Goal: Contribute content: Contribute content

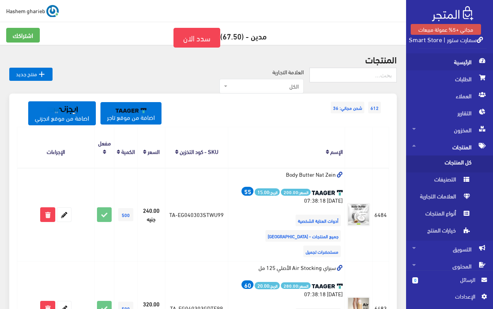
click at [459, 59] on span "الرئيسية" at bounding box center [450, 61] width 75 height 17
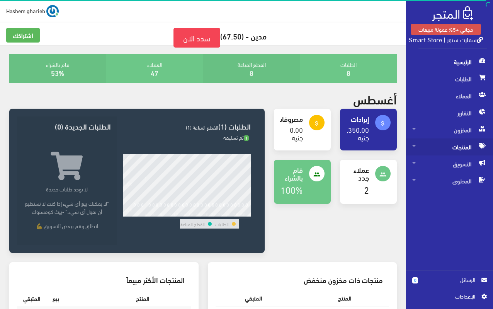
click at [457, 143] on span "المنتجات" at bounding box center [450, 146] width 75 height 17
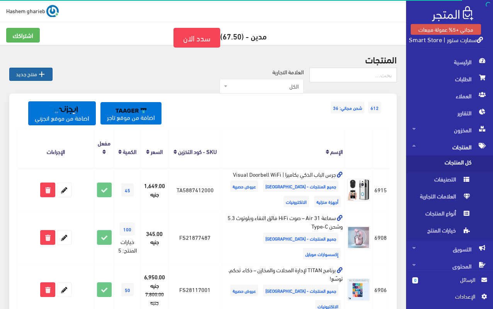
click at [45, 76] on icon "" at bounding box center [41, 74] width 9 height 9
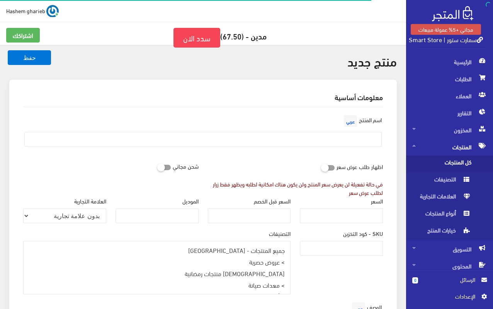
select select
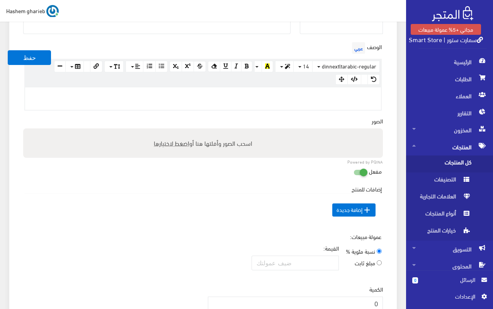
scroll to position [232, 0]
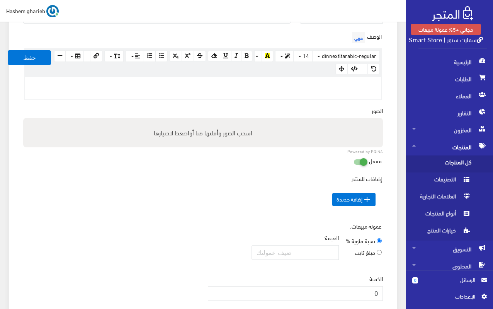
click at [303, 90] on div at bounding box center [203, 88] width 356 height 22
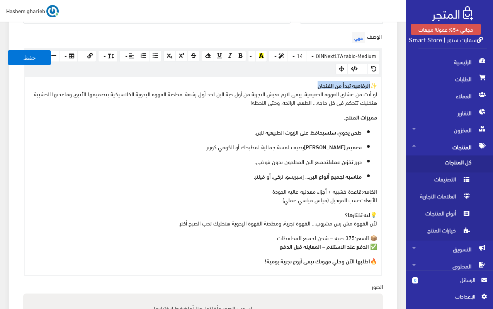
drag, startPoint x: 308, startPoint y: 86, endPoint x: 372, endPoint y: 85, distance: 63.8
click at [372, 85] on p "✨ الرفاهية تبدأ من الفنجان لو أنت من عشاق القهوة الحقيقية، يبقى لازم تعيش التجر…" at bounding box center [203, 94] width 348 height 26
click at [281, 55] on button "button" at bounding box center [284, 56] width 19 height 12
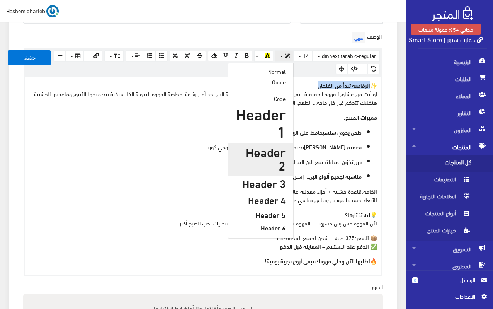
click at [262, 160] on h2 "Header 2" at bounding box center [260, 158] width 49 height 27
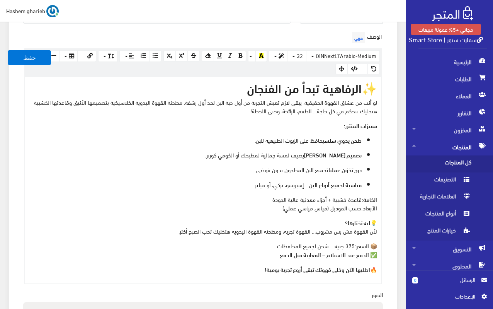
click at [350, 130] on div "✨ الرفاهية تبدأ من الفنجان لو أنت من عشاق القهوة الحقيقية، يبقى لازم تعيش التجر…" at bounding box center [203, 180] width 356 height 206
drag, startPoint x: 235, startPoint y: 107, endPoint x: 389, endPoint y: 101, distance: 154.0
click at [389, 101] on div "اسم المنتج عربي اظهار طلب عرض سعر في حالة تفعيلة لن يعرض سعر المنتج ولن يكون هن…" at bounding box center [203, 186] width 372 height 622
click at [278, 56] on button "button" at bounding box center [278, 56] width 19 height 12
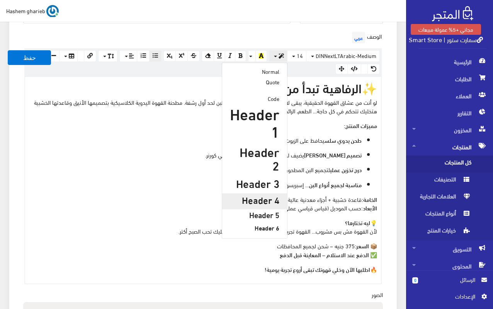
click at [263, 194] on h4 "Header 4" at bounding box center [254, 199] width 49 height 10
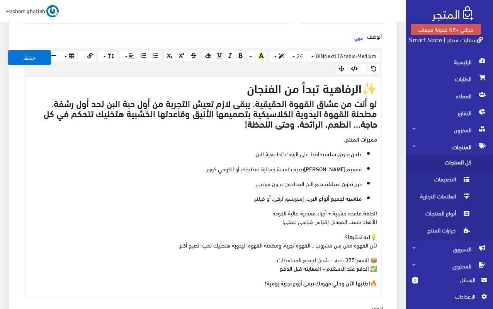
click at [297, 136] on p "مميزات المنتج:" at bounding box center [203, 139] width 348 height 9
drag, startPoint x: 236, startPoint y: 126, endPoint x: 391, endPoint y: 102, distance: 156.6
click at [391, 102] on div "معلومات أساسية اسم المنتج عربي اظهار طلب عرض سعر في حالة تفعيلة لن يعرض سعر الم…" at bounding box center [203, 183] width 388 height 671
click at [242, 56] on icon "button" at bounding box center [241, 55] width 4 height 5
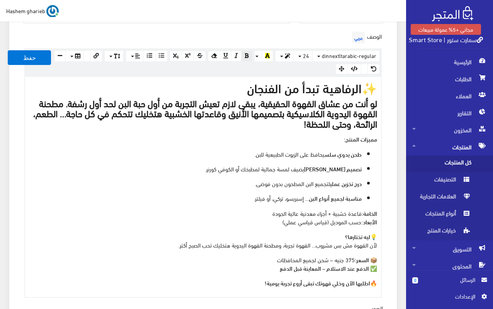
click at [242, 56] on button "button" at bounding box center [246, 56] width 11 height 11
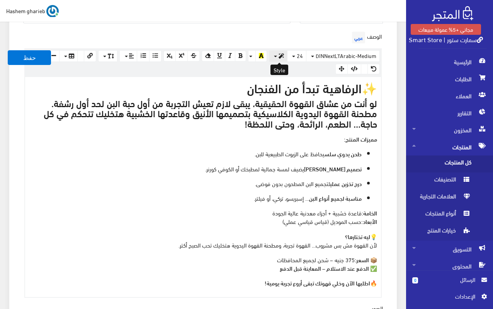
click at [278, 55] on button "button" at bounding box center [278, 56] width 19 height 12
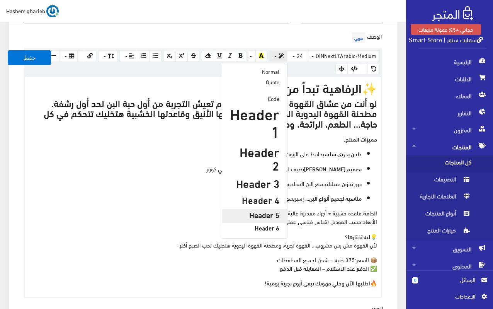
click at [267, 210] on h5 "Header 5" at bounding box center [254, 214] width 49 height 9
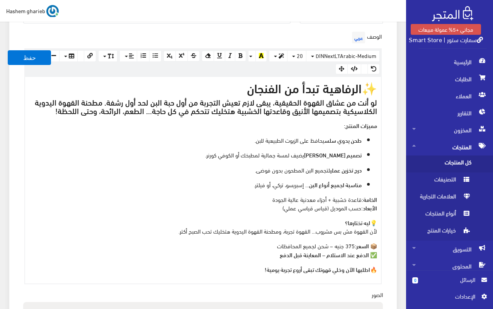
click at [290, 122] on p "مميزات المنتج:" at bounding box center [203, 125] width 348 height 9
drag, startPoint x: 324, startPoint y: 123, endPoint x: 395, endPoint y: 122, distance: 71.1
click at [395, 122] on div "معلومات أساسية اسم المنتج عربي اظهار طلب عرض سعر في حالة تفعيلة لن يعرض سعر الم…" at bounding box center [203, 176] width 388 height 657
click at [273, 55] on button "button" at bounding box center [278, 56] width 19 height 12
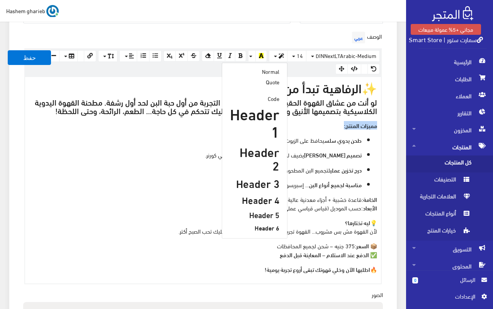
click at [182, 211] on p "الخامة: قاعدة خشبية + أجزاء معدنية عالية الجودة الأبعاد: حسب الموديل (قياس قياس…" at bounding box center [203, 203] width 348 height 17
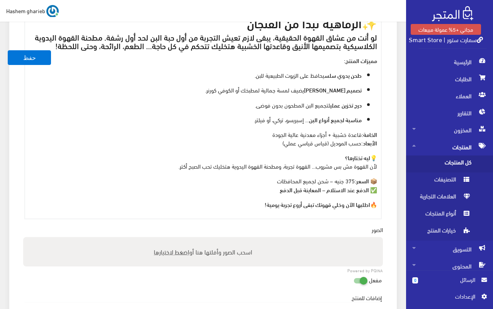
scroll to position [348, 0]
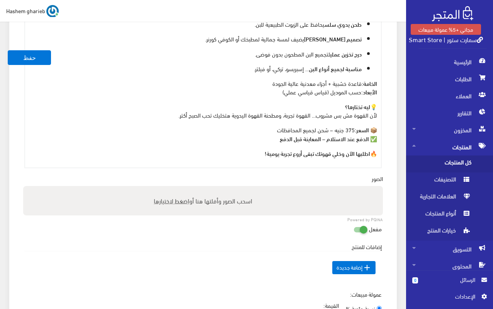
drag, startPoint x: 269, startPoint y: 129, endPoint x: 379, endPoint y: 127, distance: 110.2
click at [379, 126] on div "✨ الرفاهية تبدأ من الفنجان لو أنت من عشاق القهوة الحقيقية، يبقى لازم تعيش التجر…" at bounding box center [203, 64] width 356 height 206
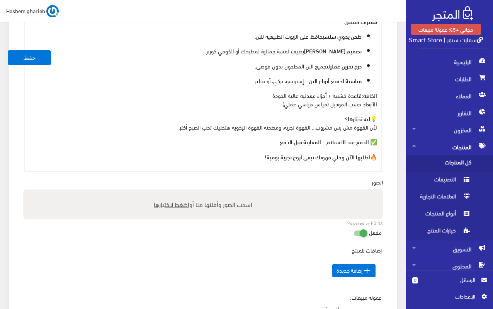
scroll to position [271, 0]
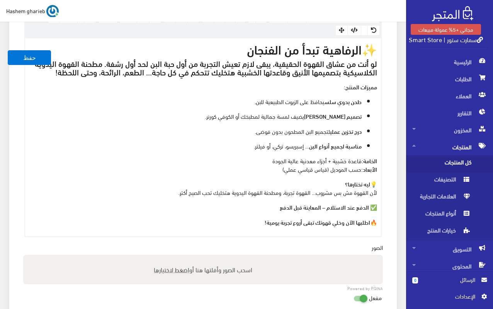
click at [252, 172] on p "الخامة: قاعدة خشبية + أجزاء معدنية عالية الجودة الأبعاد: حسب الموديل (قياس قياس…" at bounding box center [203, 164] width 348 height 17
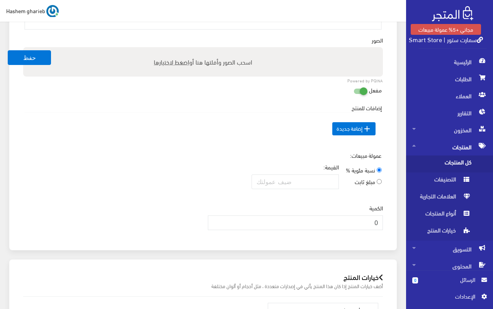
scroll to position [541, 0]
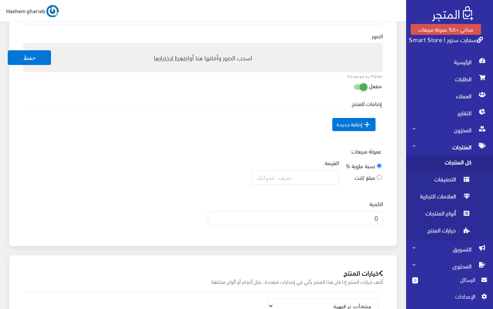
click at [176, 58] on span "اضغط لاختيارها" at bounding box center [172, 57] width 36 height 11
click at [176, 45] on input "اسحب الصور وأفلتها هنا أو اضغط لاختيارها" at bounding box center [203, 44] width 360 height 2
type input "C:\fakepath\مطحنة-بن-خشب-يدوية.jpg"
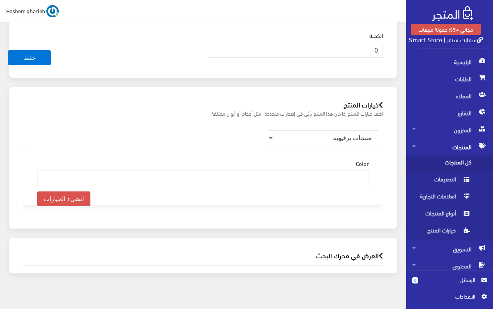
scroll to position [762, 0]
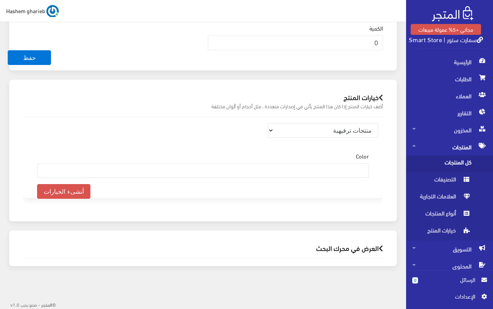
click at [342, 248] on h2 "العرض في محرك البحث" at bounding box center [203, 247] width 360 height 7
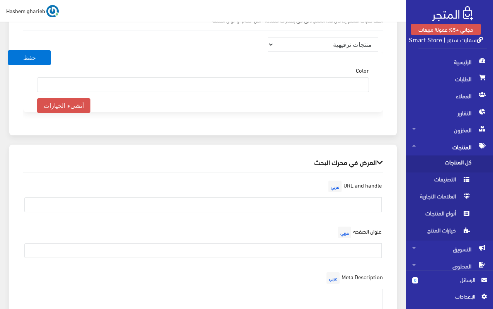
scroll to position [994, 0]
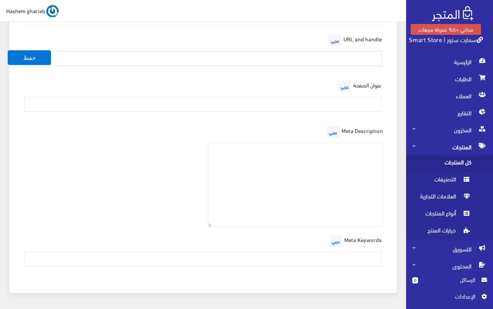
click at [333, 54] on input "text" at bounding box center [203, 58] width 358 height 15
click at [357, 105] on input "text" at bounding box center [203, 104] width 358 height 15
paste input "مطحنة القهوة اليدوية الكلاسيكية – استمتع بنكهة القهوة الطازجة | سمارت ستور"
type input "مطحنة القهوة اليدوية الكلاسيكية – استمتع بنكهة القهوة الطازجة | سمارت ستور"
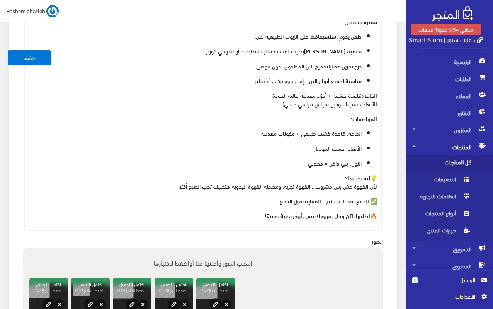
scroll to position [220, 0]
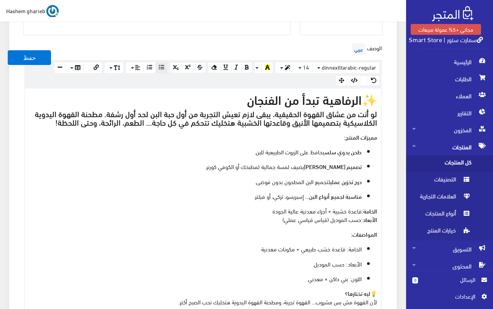
click at [258, 147] on p "طحن يدوي سلس يحافظ على الزيوت الطبيعية للبن." at bounding box center [195, 151] width 333 height 9
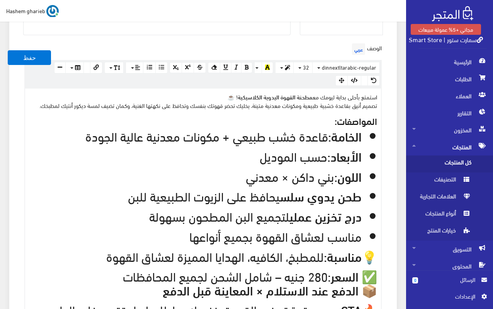
scroll to position [244, 0]
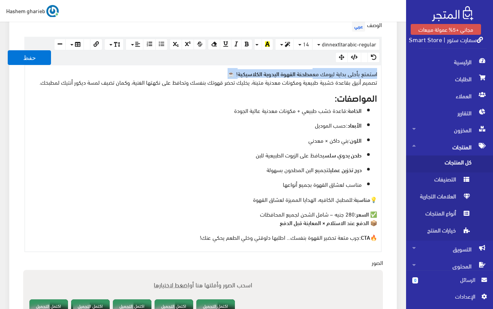
drag, startPoint x: 211, startPoint y: 68, endPoint x: 386, endPoint y: 69, distance: 174.4
click at [386, 69] on div "الوصف عربي × Insert Image Select from files Image URL Insert Image × Insert Lin…" at bounding box center [203, 135] width 369 height 234
click at [279, 44] on button "button" at bounding box center [284, 45] width 19 height 12
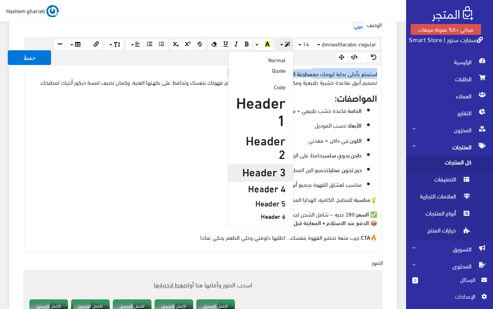
click at [268, 165] on h3 "Header 3" at bounding box center [260, 171] width 49 height 12
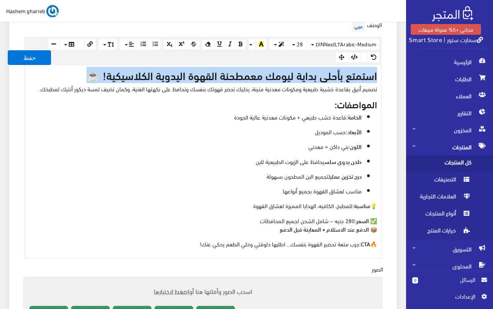
click at [233, 130] on p "الأبعاد: حسب الموديل" at bounding box center [195, 131] width 333 height 9
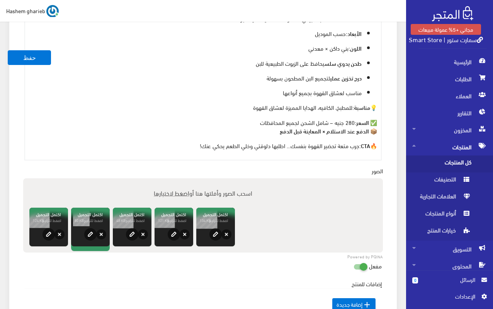
scroll to position [360, 0]
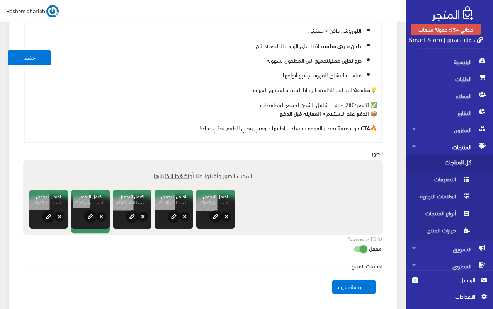
drag, startPoint x: 252, startPoint y: 104, endPoint x: 384, endPoint y: 104, distance: 132.2
click at [384, 104] on div "الوصف عربي × Insert Image Select from files Image URL Insert Image × Insert Lin…" at bounding box center [203, 22] width 369 height 240
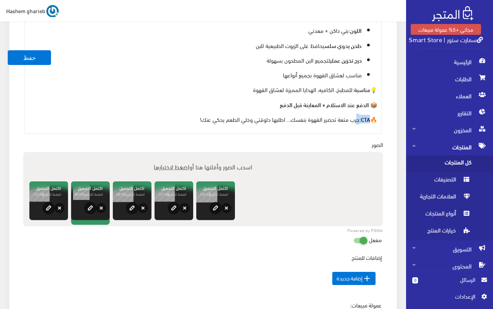
drag, startPoint x: 358, startPoint y: 119, endPoint x: 370, endPoint y: 120, distance: 12.8
click at [370, 120] on p "🔥 CTA: جرب متعة تحضير القهوة بنفسك… اطلبها دلوقتي وخلي الطعم يحكي عنك!" at bounding box center [203, 119] width 348 height 9
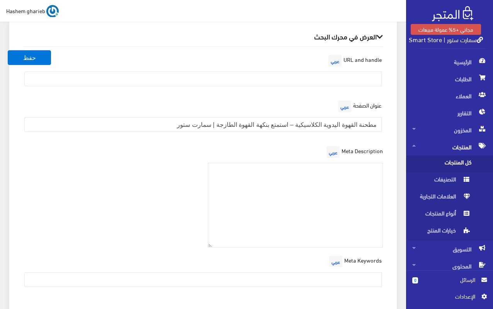
scroll to position [901, 0]
click at [342, 201] on textarea at bounding box center [296, 204] width 176 height 85
paste textarea "مطحنة قهوة يدوية بتصميم أنيق وقاعدة خشبية، تحافظ على نكهة القهوة الغنية. شحن لج…"
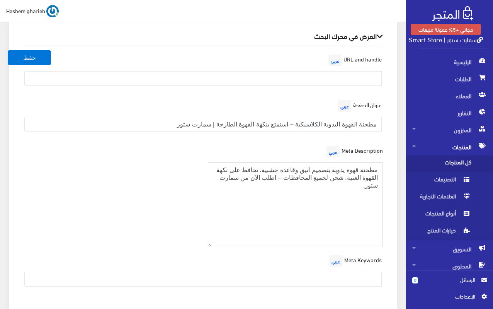
type textarea "مطحنة قهوة يدوية بتصميم أنيق وقاعدة خشبية، تحافظ على نكهة القهوة الغنية. شحن لج…"
click at [328, 72] on input "text" at bounding box center [203, 78] width 358 height 15
paste input "coffee-hand-grinder-wood-classic"
type input "coffee-hand-grinder-wood-classic"
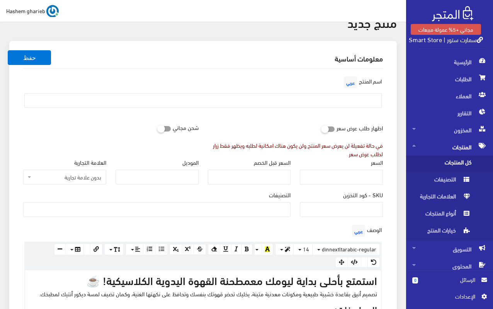
scroll to position [0, 0]
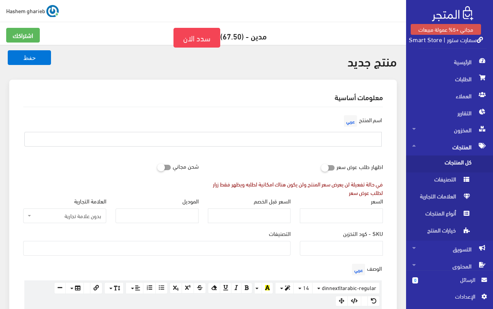
click at [349, 140] on input "text" at bounding box center [203, 139] width 358 height 15
paste input "مطحنة القهوة اليدوية الكلاسيكية | خشب طبيعي × تصميم أنيق"
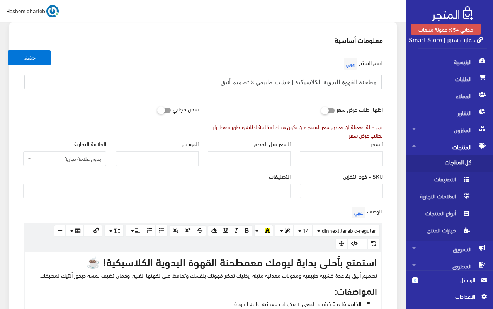
scroll to position [116, 0]
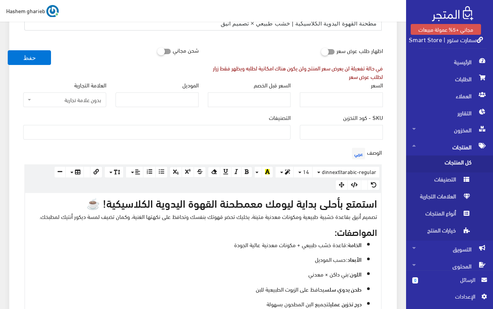
type input "مطحنة القهوة اليدوية الكلاسيكية | خشب طبيعي × تصميم أنيق"
click at [261, 133] on ul at bounding box center [157, 131] width 267 height 12
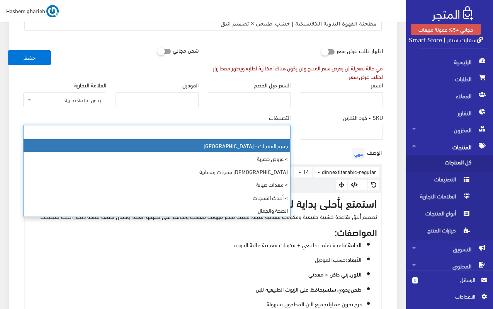
select select "403"
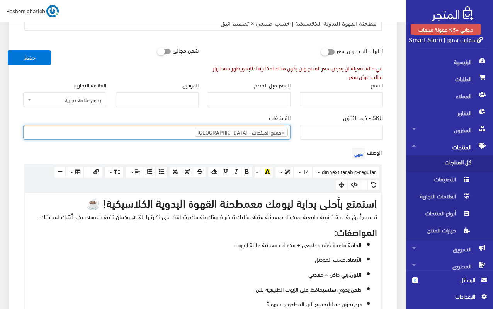
click at [193, 133] on ul "× جميع المنتجات - مصر" at bounding box center [157, 131] width 267 height 12
click at [157, 130] on ul "× جميع المنتجات - مصر × > عروض حصرية" at bounding box center [157, 131] width 267 height 12
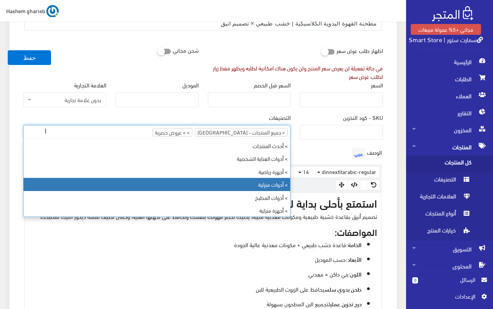
type input "أ"
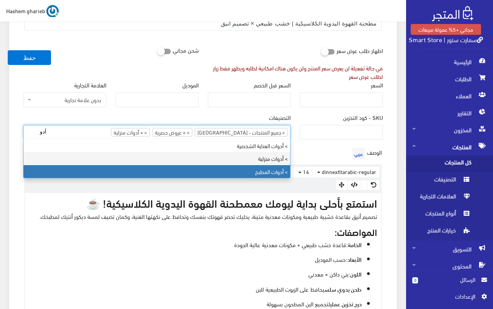
type input "أدو"
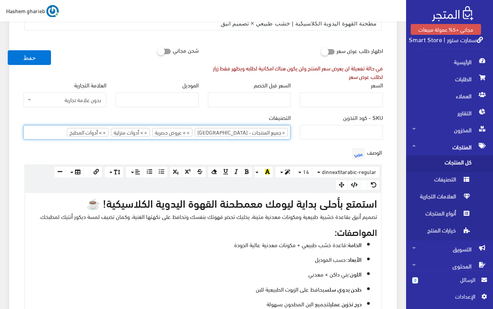
click at [395, 135] on div "معلومات أساسية اسم المنتج عربي مطحنة القهوة اليدوية الكلاسيكية | خشب طبيعي × تص…" at bounding box center [203, 303] width 388 height 679
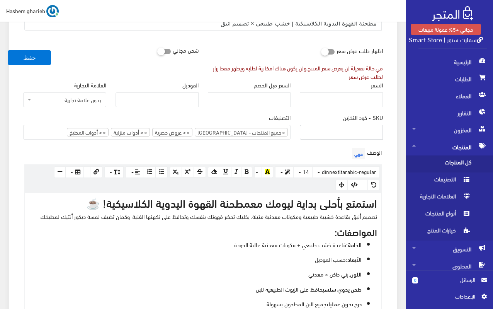
click at [341, 132] on input "SKU - كود التخزين" at bounding box center [341, 132] width 83 height 15
type input "SAF200478011"
click at [396, 132] on div "معلومات أساسية اسم المنتج عربي مطحنة القهوة اليدوية الكلاسيكية | خشب طبيعي × تص…" at bounding box center [203, 303] width 388 height 679
click at [361, 92] on div "السعر" at bounding box center [341, 94] width 83 height 26
click at [363, 102] on input "السعر" at bounding box center [341, 99] width 83 height 15
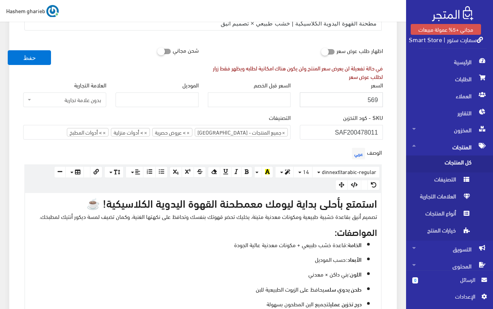
type input "569"
click at [157, 51] on icon at bounding box center [157, 51] width 0 height 7
click at [157, 51] on input "checkbox" at bounding box center [150, 50] width 14 height 8
checkbox input "true"
click at [249, 97] on input "السعر قبل الخصم" at bounding box center [249, 99] width 83 height 15
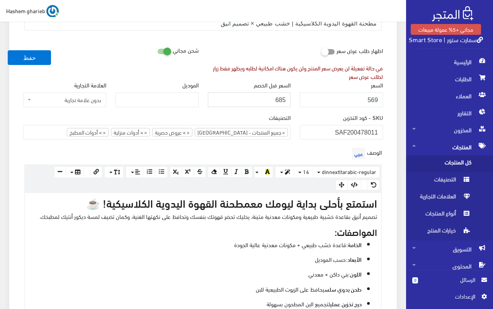
type input "685"
drag, startPoint x: 358, startPoint y: 100, endPoint x: 389, endPoint y: 100, distance: 31.3
click at [389, 100] on div "اسم المنتج عربي مطحنة القهوة اليدوية الكلاسيكية | خشب طبيعي × تصميم أنيق اظهار …" at bounding box center [203, 313] width 372 height 644
type input "570"
click at [398, 101] on div "معلومات أساسية اسم المنتج عربي مطحنة القهوة اليدوية الكلاسيكية | خشب طبيعي × تص…" at bounding box center [203, 308] width 397 height 689
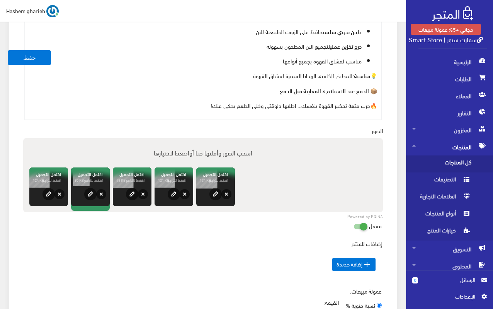
scroll to position [387, 0]
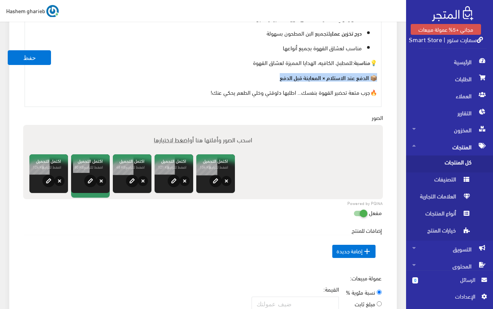
drag, startPoint x: 272, startPoint y: 78, endPoint x: 382, endPoint y: 77, distance: 110.2
click at [381, 92] on div "استمتع بأحلى بداية ليومك مع مطحنة القهوة اليدوية الكلاسيكية ! ☕ تصميم أنيق بقاع…" at bounding box center [203, 14] width 356 height 184
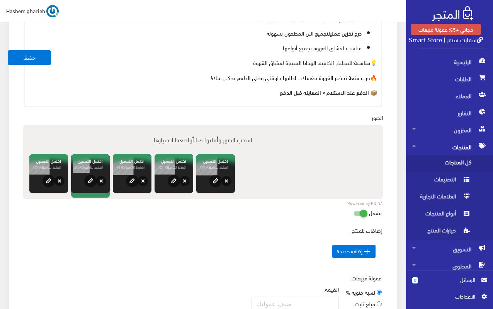
click at [389, 114] on div "اسم المنتج عربي مطحنة القهوة اليدوية الكلاسيكية | خشب طبيعي × تصميم أنيق اظهار …" at bounding box center [203, 42] width 372 height 644
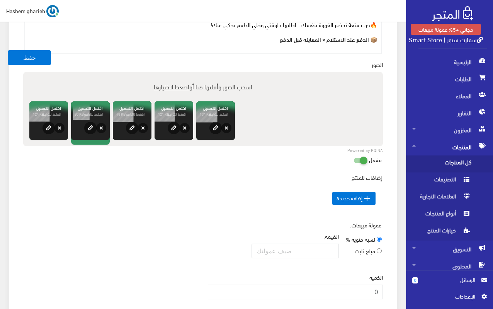
scroll to position [580, 0]
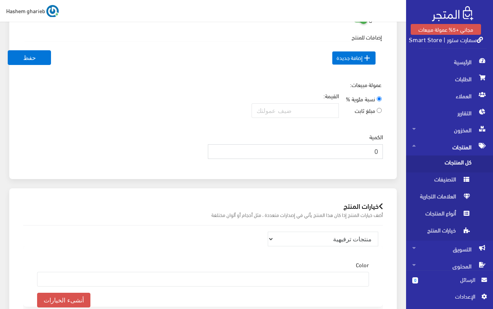
drag, startPoint x: 356, startPoint y: 149, endPoint x: 392, endPoint y: 150, distance: 36.4
type input "200"
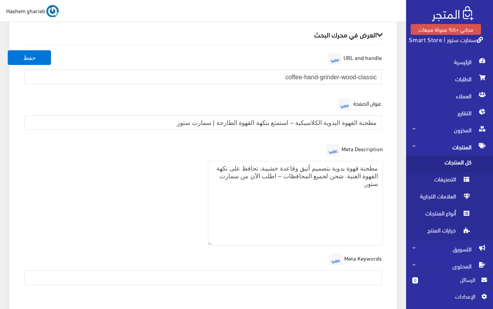
scroll to position [928, 0]
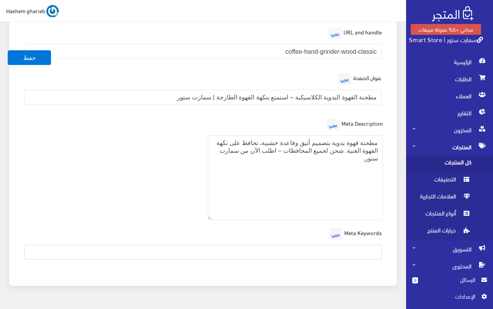
click at [349, 247] on input "text" at bounding box center [203, 252] width 358 height 15
paste input "مطحنة قهوة يدوية، مطحنة قهوة خشب، طحن القهوة يدوي، أدوات القهوة، مطحنة قهوة أنت…"
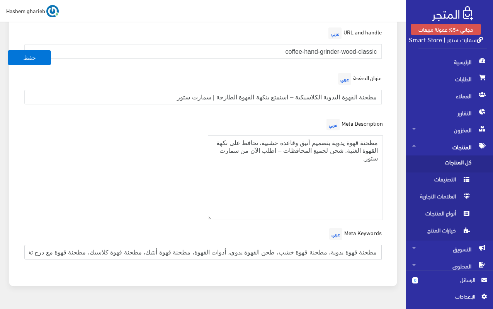
scroll to position [0, -113]
type input "مطحنة قهوة يدوية، مطحنة قهوة خشب، طحن القهوة يدوي، أدوات القهوة، مطحنة قهوة أنت…"
click at [135, 173] on div "Meta Description عربي مطحنة قهوة يدوية بتصميم أنيق وقاعدة خشبية، تحافظ على نكهة…" at bounding box center [203, 171] width 369 height 109
drag, startPoint x: 343, startPoint y: 165, endPoint x: 406, endPoint y: 75, distance: 110.3
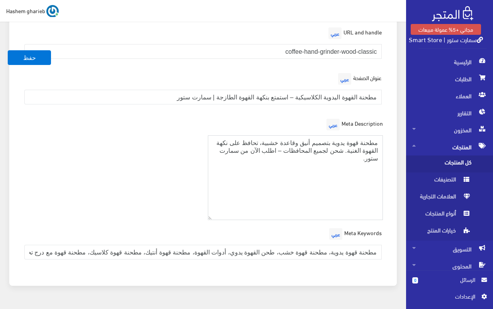
paste textarea "استمتع برائحة القهوة الطازجة مع مطحنة القهوة اليدوية الكلاسيكية – قاعدة خشب طبي…"
type textarea "استمتع برائحة القهوة الطازجة مع مطحنة القهوة اليدوية الكلاسيكية – قاعدة خشب طبي…"
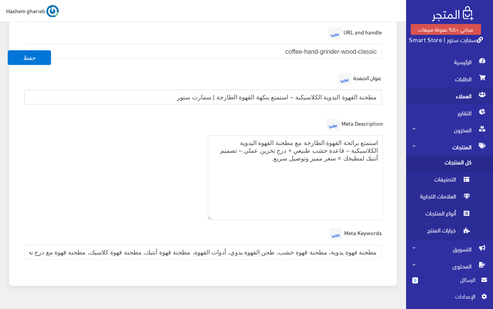
drag, startPoint x: 138, startPoint y: 95, endPoint x: 415, endPoint y: 94, distance: 277.2
paste input "قهوة يدوية كلاسيكية | طحن سلس × تصميم خشبي أنتيك"
type input "مطحنة قهوة يدوية كلاسيكية | طحن سلس × تصميم خشبي أنتيك"
click at [186, 252] on input "مطحنة قهوة يدوية، مطحنة قهوة خشب، طحن القهوة يدوي، أدوات القهوة، مطحنة قهوة أنت…" at bounding box center [203, 252] width 358 height 15
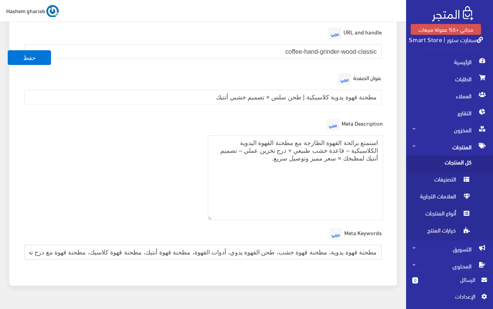
scroll to position [0, -113]
click at [152, 186] on div "Meta Description عربي استمتع برائحة القهوة الطازجة مع مطحنة القهوة اليدوية الكل…" at bounding box center [203, 171] width 369 height 109
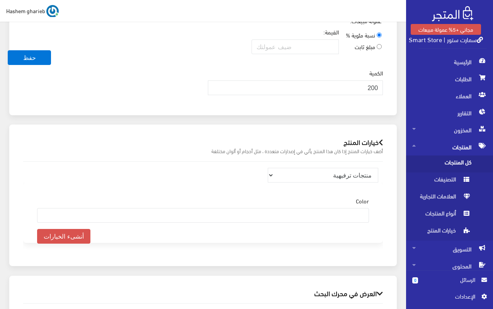
scroll to position [657, 0]
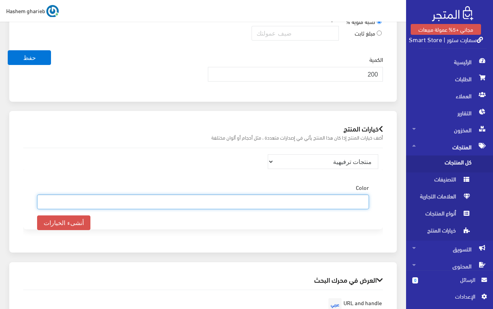
click at [344, 199] on ul at bounding box center [203, 201] width 331 height 12
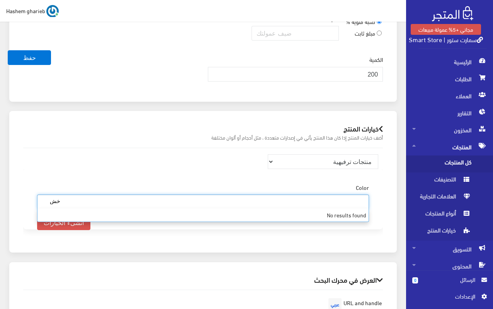
type input "خ"
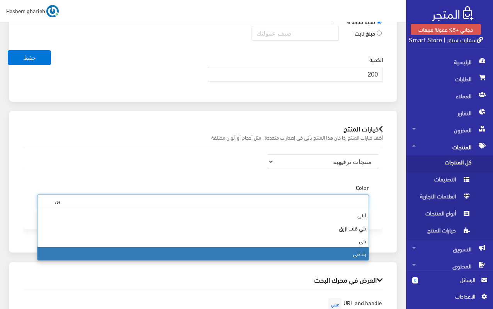
type input "بن"
select select "161"
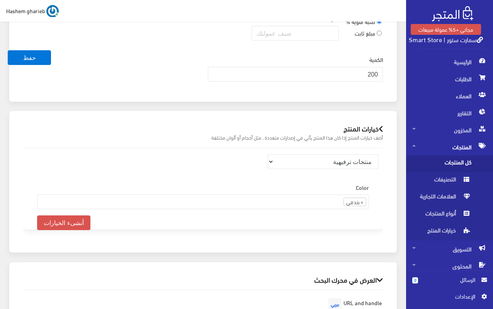
click at [394, 177] on div "خيارات المنتج أضف خيارات المنتج إذا كان هذا المنتج يأتي في إصدارات متعددة ، مثل…" at bounding box center [203, 182] width 388 height 142
click at [72, 221] on button "أنشىء الخيارات" at bounding box center [63, 222] width 53 height 15
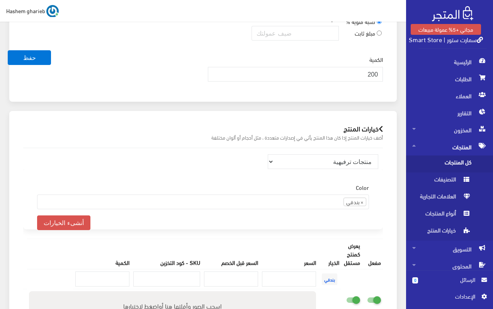
click at [346, 299] on icon at bounding box center [346, 299] width 0 height 7
click at [346, 299] on input "checkbox" at bounding box center [339, 299] width 14 height 8
checkbox input "false"
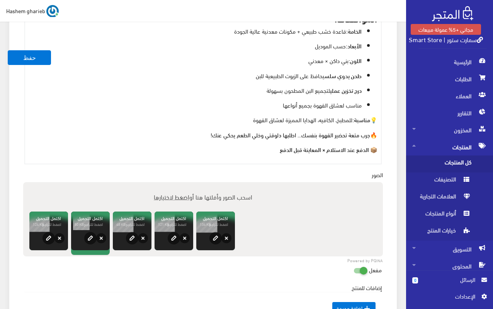
scroll to position [309, 0]
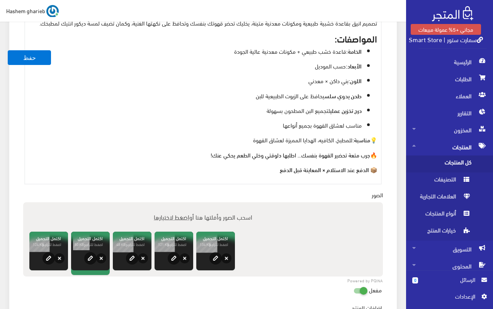
drag, startPoint x: 313, startPoint y: 65, endPoint x: 344, endPoint y: 69, distance: 31.6
click at [344, 69] on p "الأبعاد: حسب الموديل" at bounding box center [195, 65] width 333 height 9
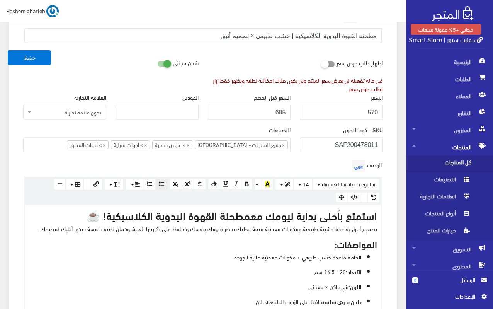
scroll to position [77, 0]
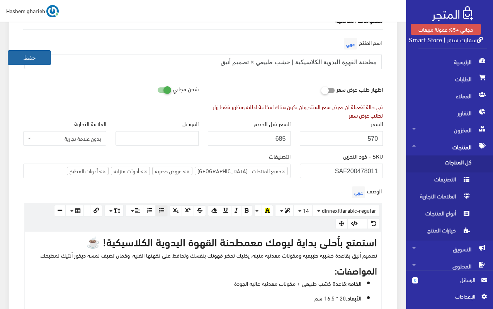
click at [21, 51] on button "حفظ" at bounding box center [29, 57] width 43 height 15
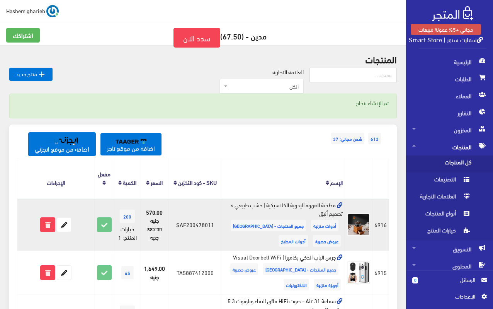
click at [341, 204] on icon at bounding box center [340, 206] width 6 height 6
click at [69, 223] on icon at bounding box center [64, 225] width 14 height 14
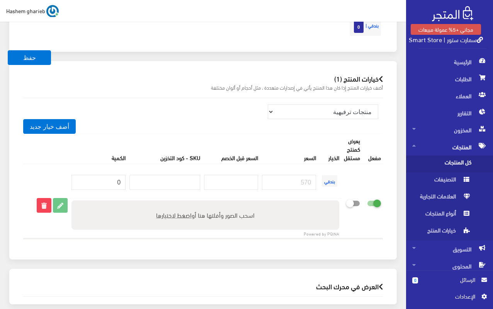
scroll to position [773, 0]
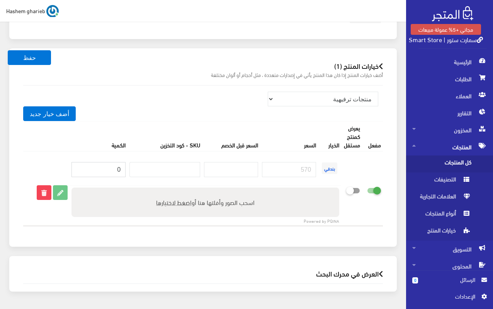
drag, startPoint x: 97, startPoint y: 167, endPoint x: 143, endPoint y: 168, distance: 46.8
click at [143, 168] on tr "بندقي" at bounding box center [203, 168] width 360 height 34
type input "200"
click at [290, 165] on input "number" at bounding box center [289, 169] width 54 height 15
type input "570"
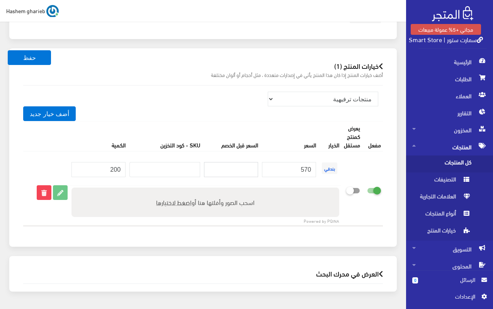
click at [227, 171] on input "number" at bounding box center [231, 169] width 54 height 15
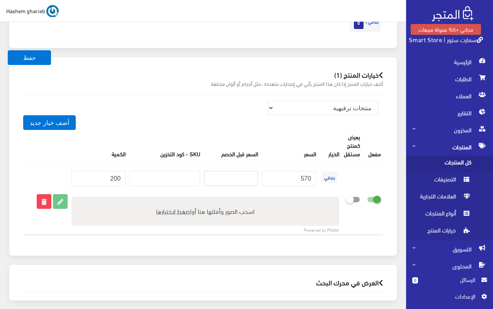
scroll to position [799, 0]
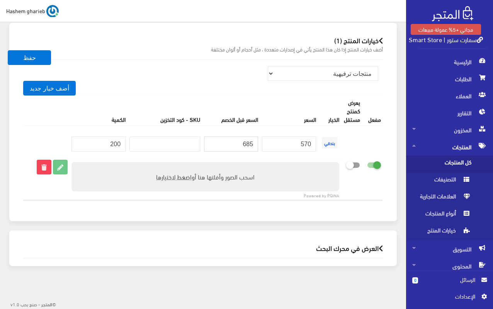
type input "685"
click at [396, 141] on div "خيارات المنتج (1) أضف خيارات المنتج إذا كان هذا المنتج يأتي في إصدارات متعددة ،…" at bounding box center [203, 122] width 388 height 198
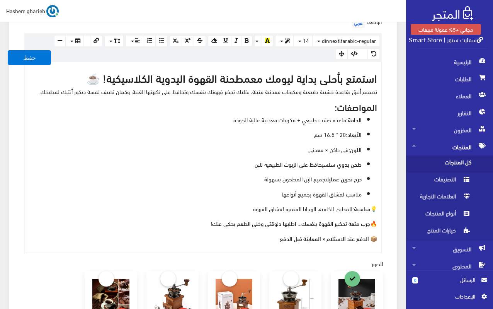
scroll to position [257, 0]
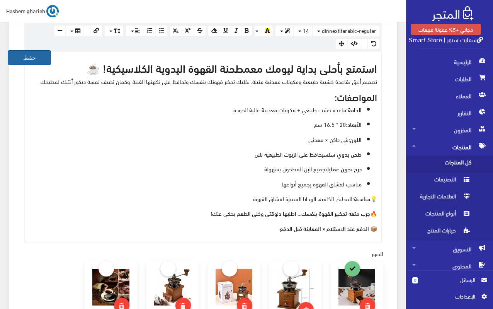
click at [32, 58] on button "حفظ" at bounding box center [29, 57] width 43 height 15
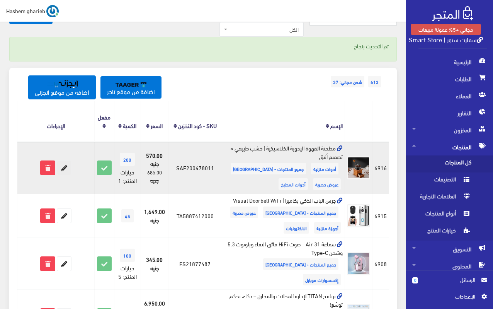
scroll to position [77, 0]
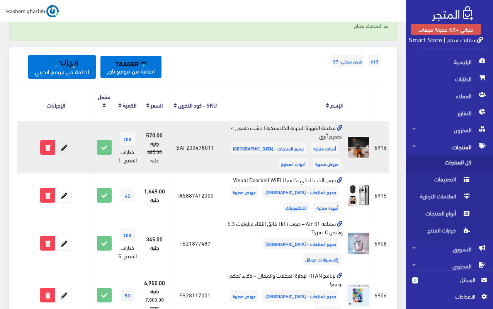
click at [66, 148] on icon at bounding box center [64, 147] width 14 height 14
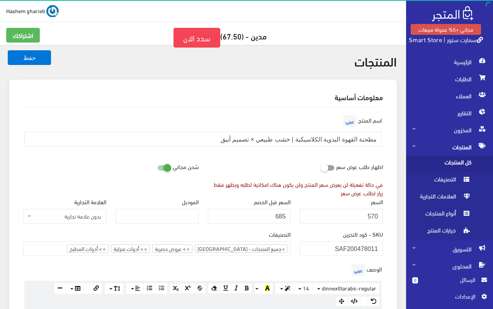
scroll to position [232, 0]
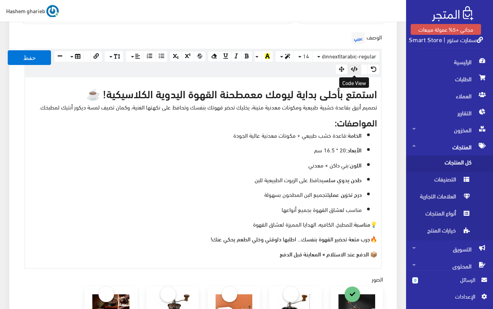
click at [354, 68] on icon "button" at bounding box center [354, 68] width 7 height 5
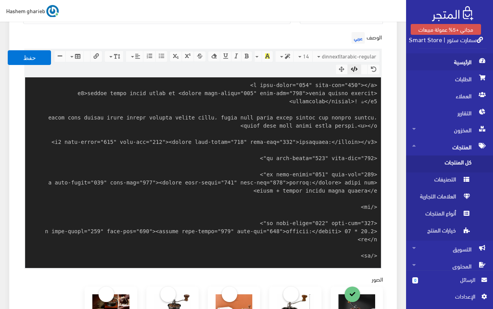
scroll to position [345, 0]
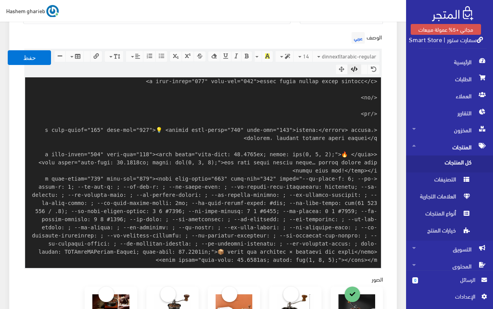
paste textarea "<!-- Meta & OG --> <title>مطحنة القهوة اليدوية الكلاسيكية - خشب طبيعي أنيق | سم…"
type textarea "<p data-start="258" data-end="466"></p> <h3>استمتع بأحلى بداية ليومك مع <strong…"
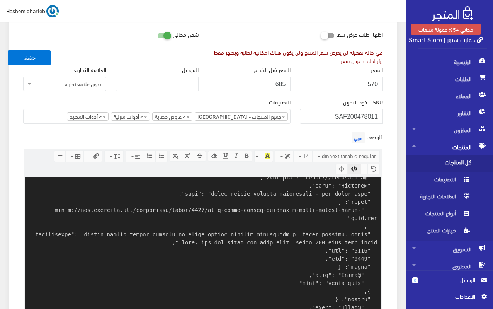
scroll to position [155, 0]
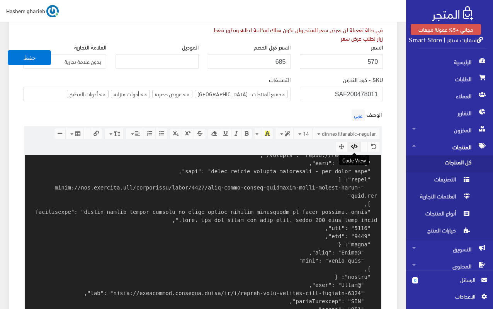
click at [353, 144] on icon "button" at bounding box center [354, 146] width 7 height 5
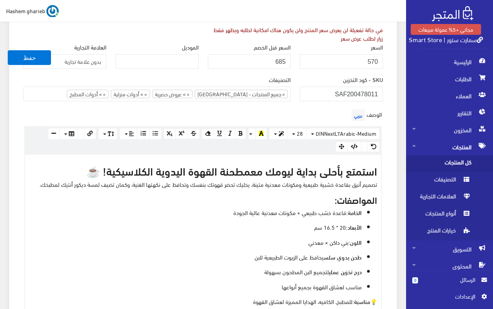
click at [396, 104] on div "معلومات أساسية اسم المنتج عربي مطحنة القهوة اليدوية الكلاسيكية | خشب طبيعي × تص…" at bounding box center [203, 291] width 388 height 733
click at [31, 57] on button "حفظ" at bounding box center [29, 57] width 43 height 15
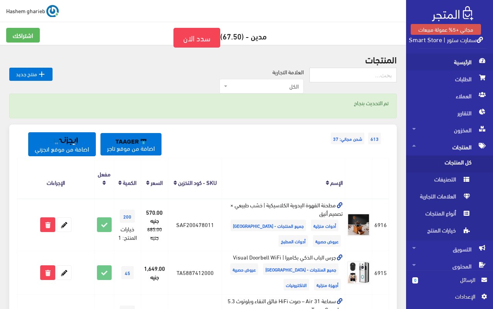
click at [453, 60] on span "الرئيسية" at bounding box center [450, 61] width 75 height 17
